Goal: Task Accomplishment & Management: Manage account settings

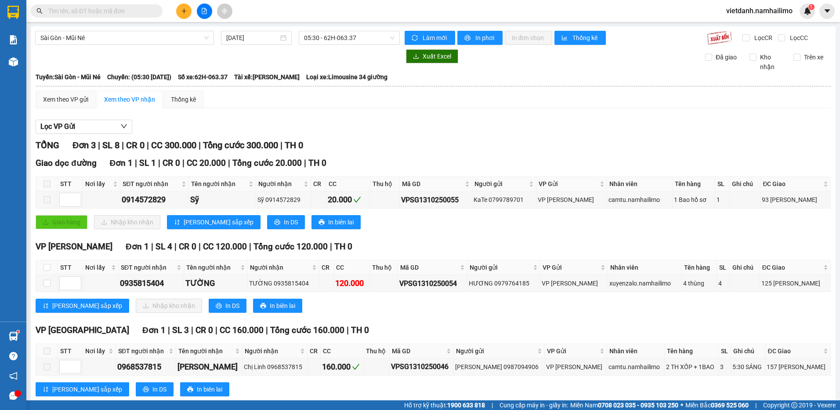
scroll to position [21, 0]
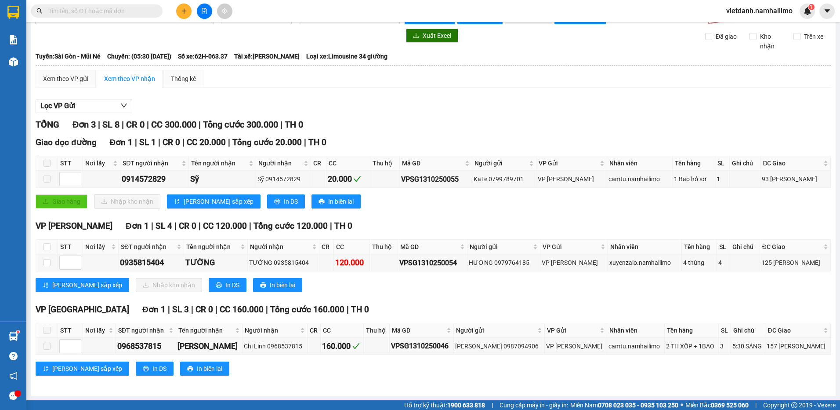
click at [763, 11] on span "vietdanh.namhailimo" at bounding box center [759, 10] width 80 height 11
click at [756, 26] on span "Đăng xuất" at bounding box center [764, 27] width 62 height 10
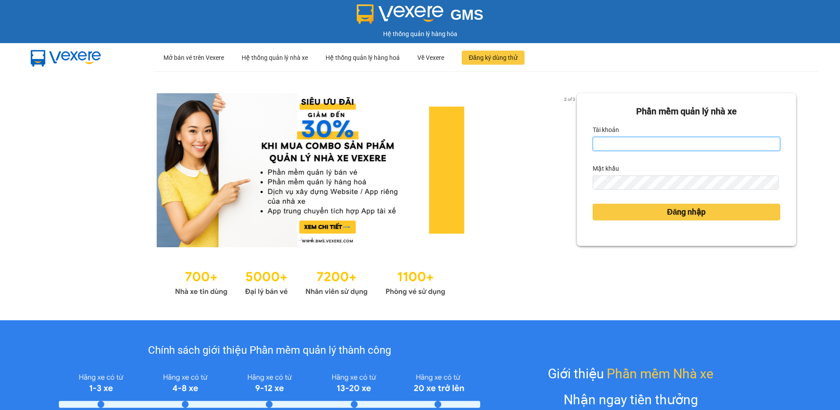
click at [617, 147] on input "Tài khoản" at bounding box center [687, 144] width 188 height 14
click at [598, 145] on input "Tài khoản" at bounding box center [687, 144] width 188 height 14
type input "ngapt.namhailimo"
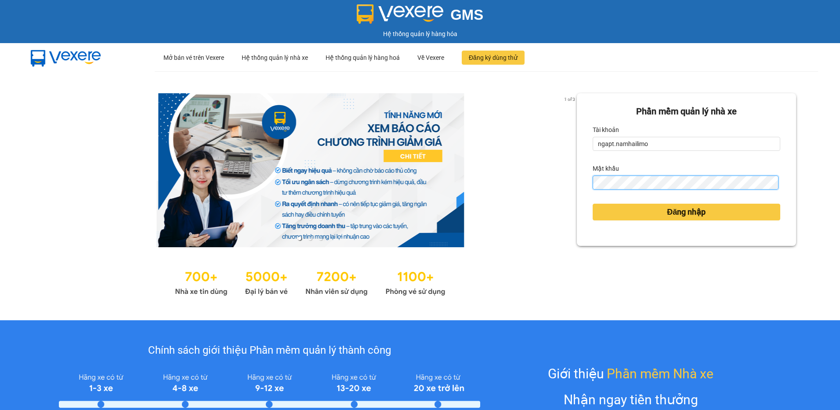
click at [593, 203] on button "Đăng nhập" at bounding box center [687, 211] width 188 height 17
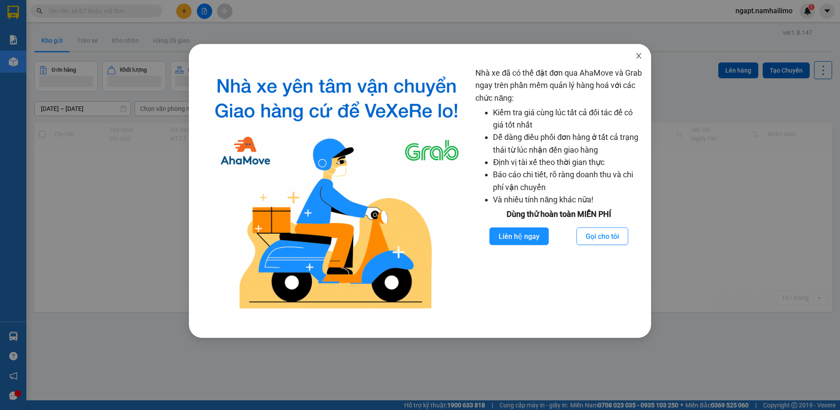
click at [638, 54] on icon "close" at bounding box center [639, 55] width 7 height 7
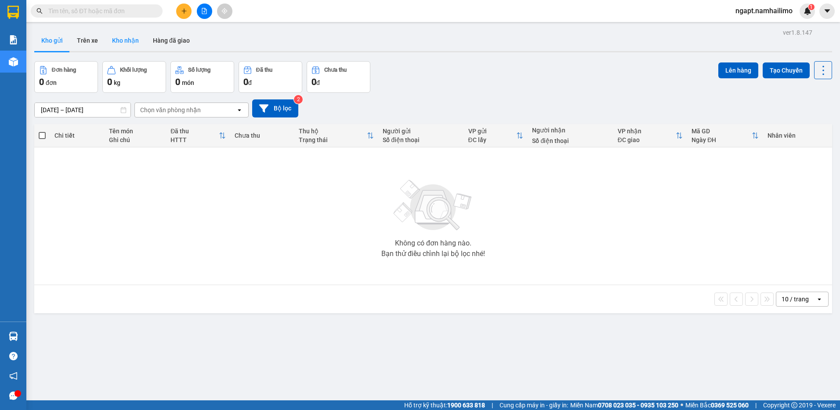
click at [117, 40] on button "Kho nhận" at bounding box center [125, 40] width 41 height 21
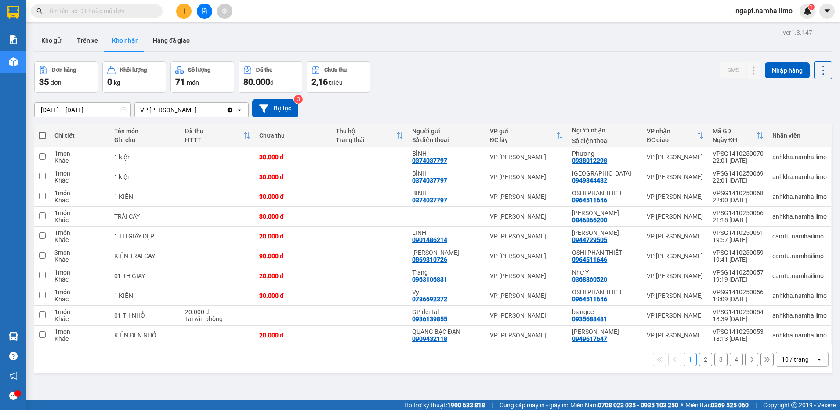
click at [699, 362] on button "2" at bounding box center [705, 358] width 13 height 13
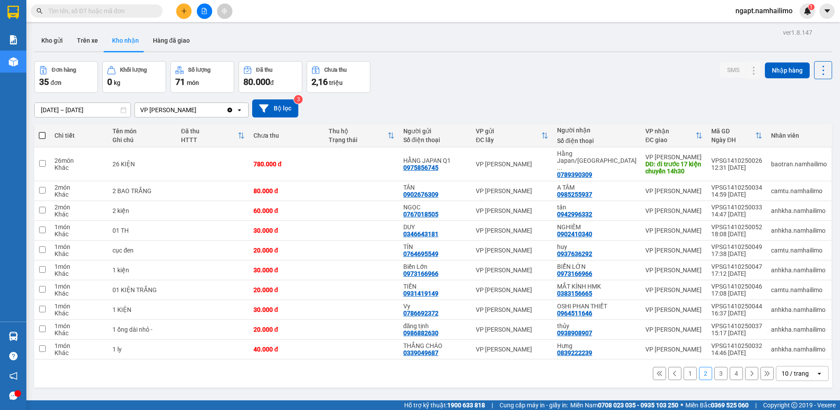
click at [715, 367] on button "3" at bounding box center [721, 373] width 13 height 13
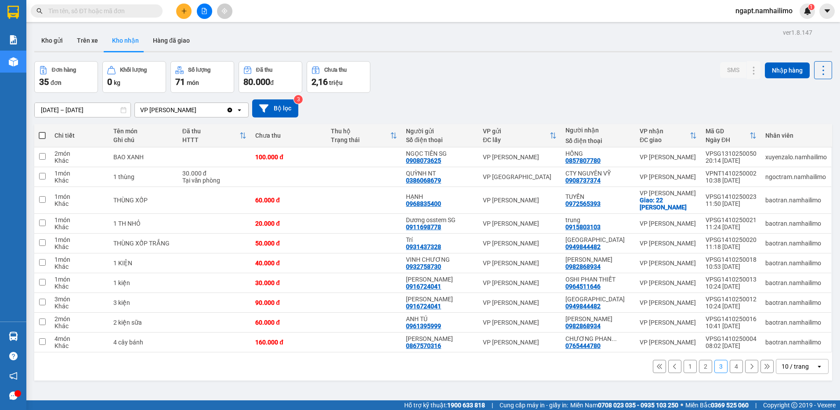
click at [731, 366] on button "4" at bounding box center [736, 366] width 13 height 13
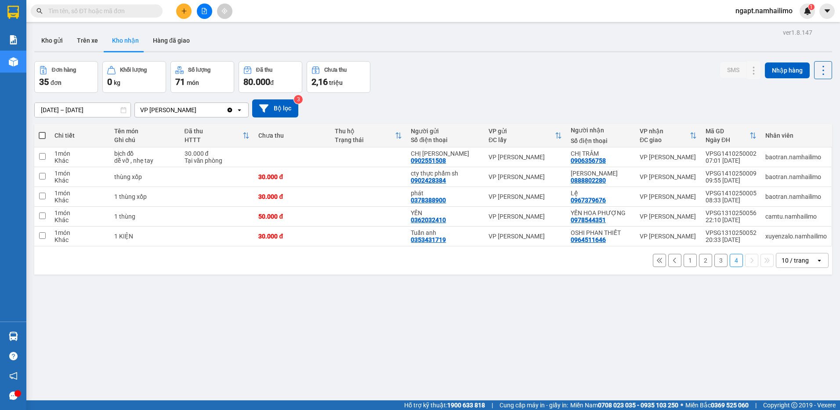
click at [759, 14] on span "ngapt.namhailimo" at bounding box center [764, 10] width 71 height 11
click at [752, 29] on span "Đăng xuất" at bounding box center [768, 27] width 53 height 10
